Goal: Check status: Check status

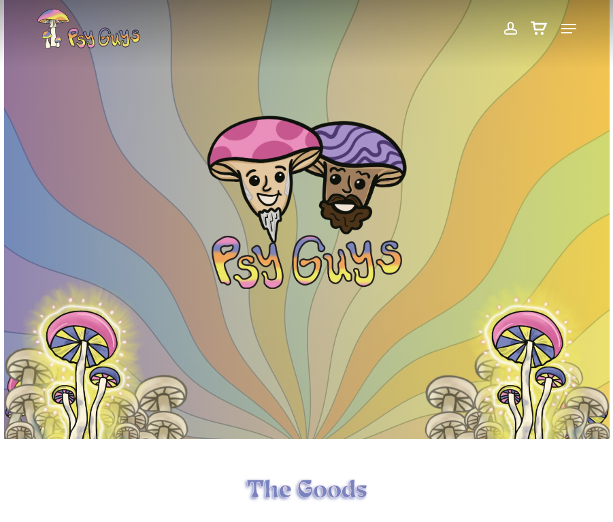
click at [511, 23] on span at bounding box center [510, 28] width 14 height 23
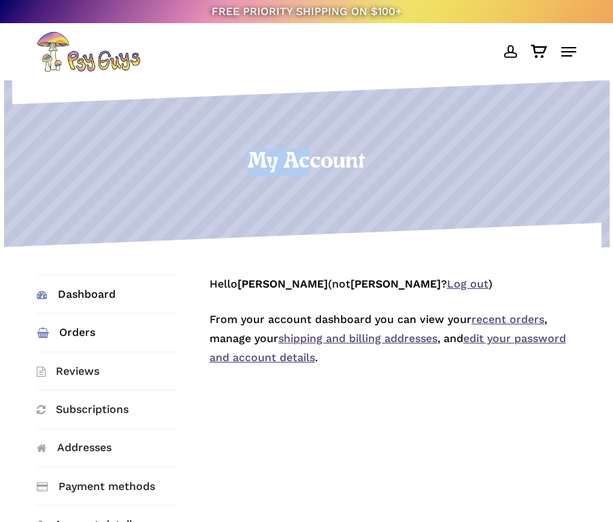
click at [60, 337] on link "Orders" at bounding box center [108, 331] width 142 height 37
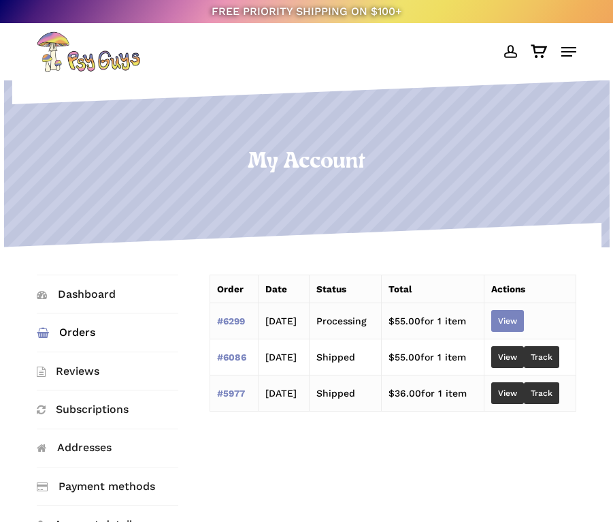
click at [513, 325] on link "View" at bounding box center [508, 321] width 33 height 22
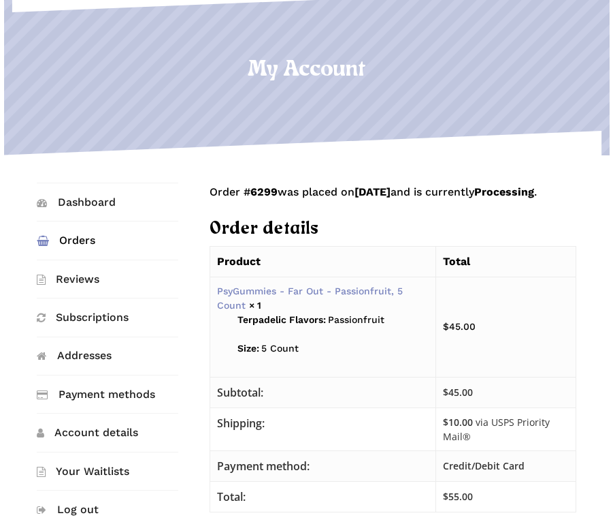
scroll to position [68, 0]
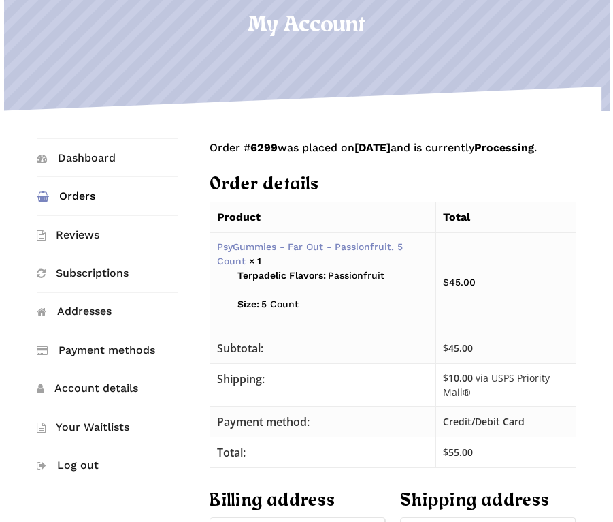
scroll to position [68, 0]
